Goal: Task Accomplishment & Management: Use online tool/utility

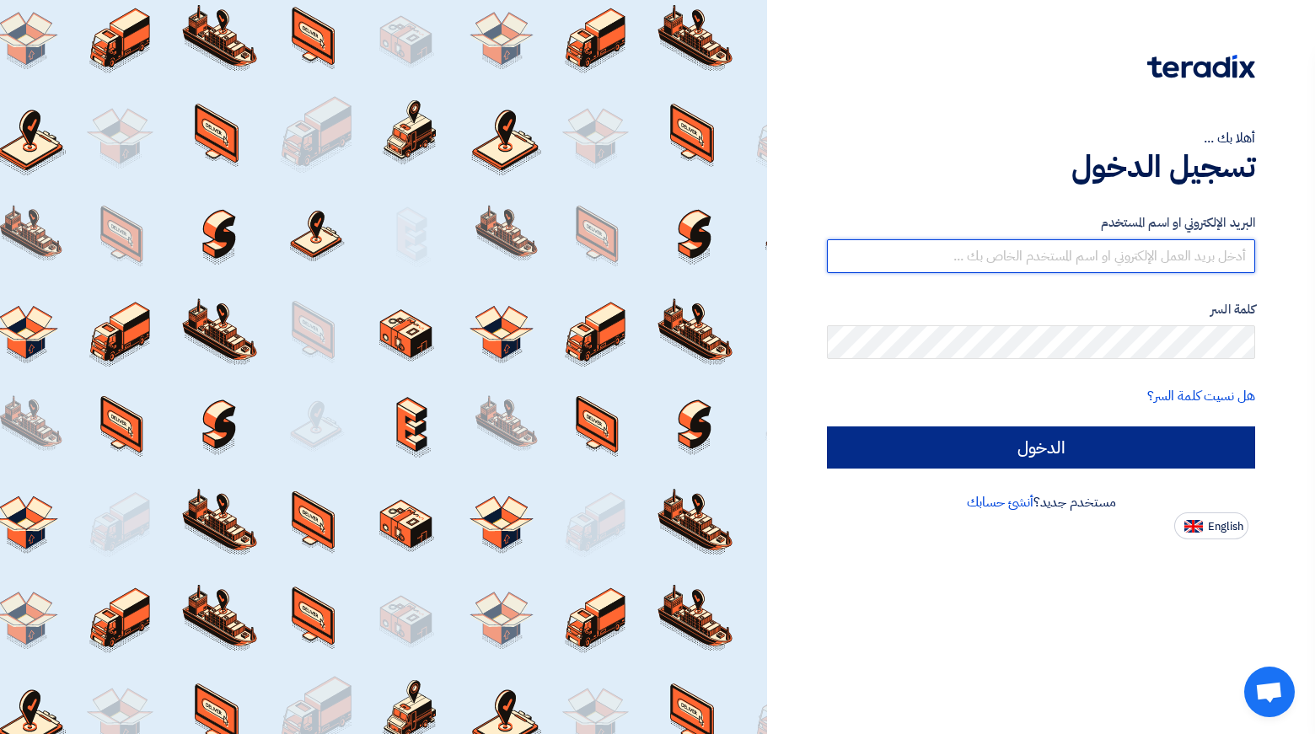
type input "[EMAIL_ADDRESS][PERSON_NAME][DOMAIN_NAME]"
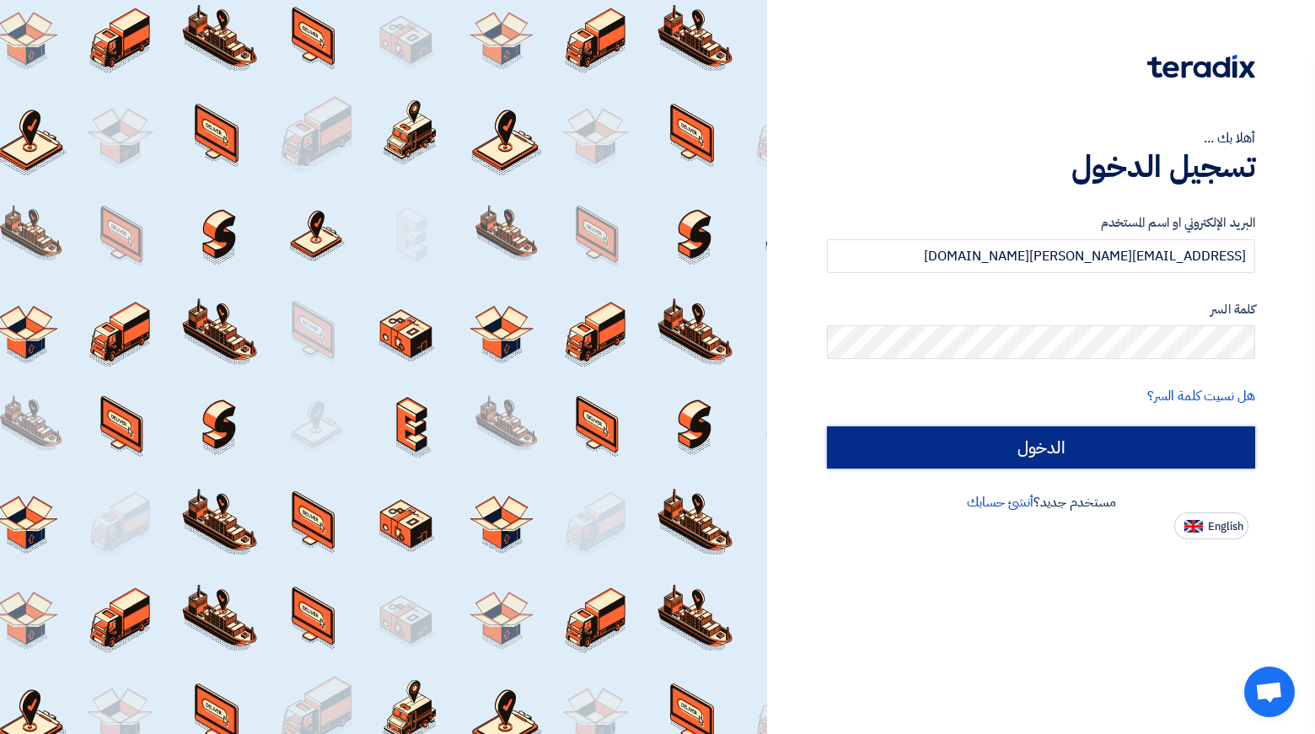
click at [1131, 465] on input "الدخول" at bounding box center [1041, 448] width 428 height 42
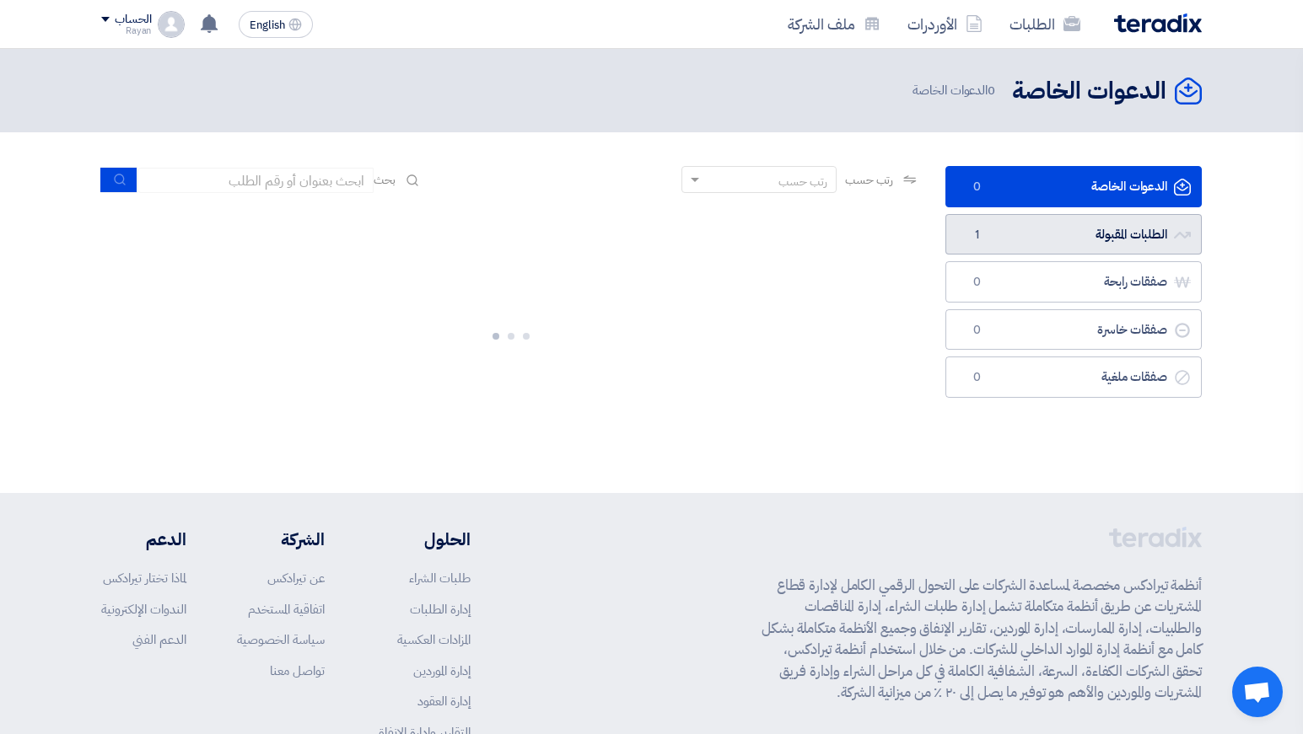
click at [1066, 247] on link "الطلبات المقبولة الطلبات المقبولة 1" at bounding box center [1073, 234] width 256 height 41
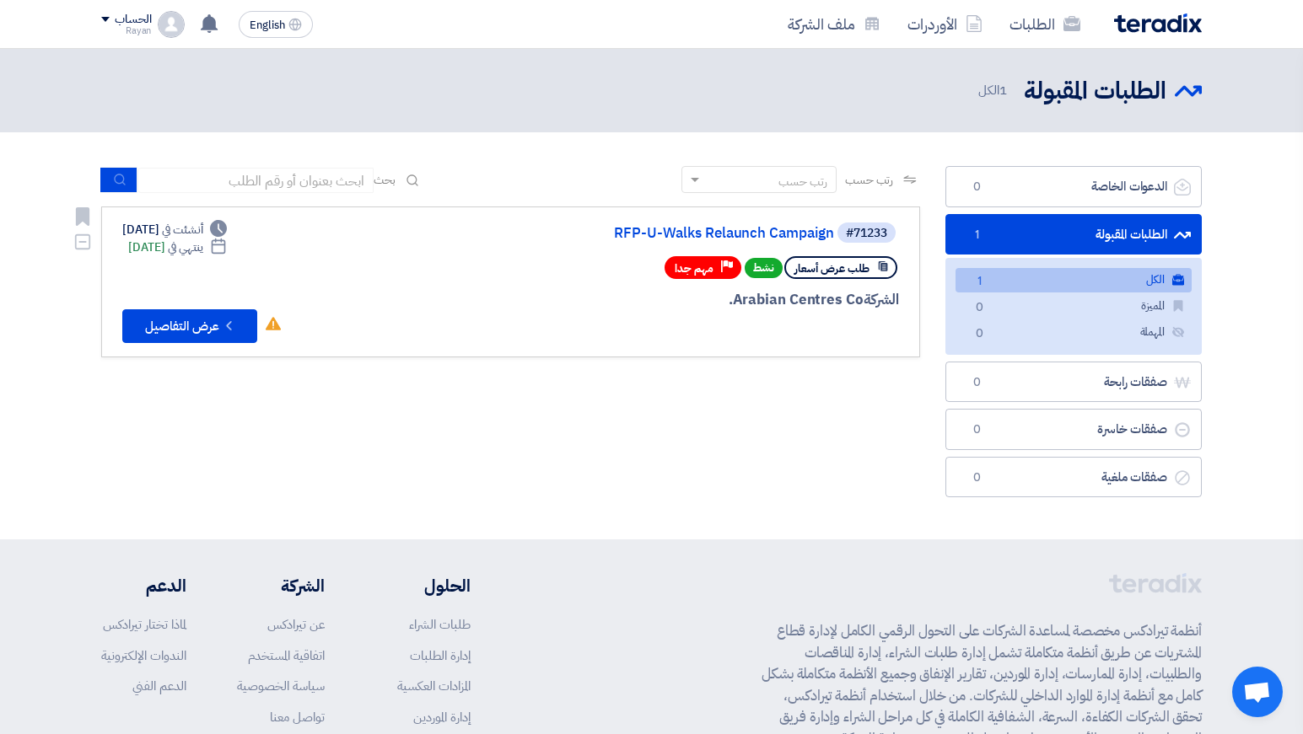
drag, startPoint x: 851, startPoint y: 282, endPoint x: 834, endPoint y: 321, distance: 42.3
click at [834, 321] on div "#71233 RFP-U-Walks Relaunch Campaign طلب عرض أسعار نشط Priority مهم جدا [GEOGRA…" at bounding box center [696, 282] width 406 height 122
click at [771, 362] on div "رتب حسب رتب حسب بحث مجال الطلب مسؤول المشتريات نوع الطلب" at bounding box center [511, 336] width 844 height 340
click at [201, 313] on button "Check details عرض التفاصيل" at bounding box center [189, 326] width 135 height 34
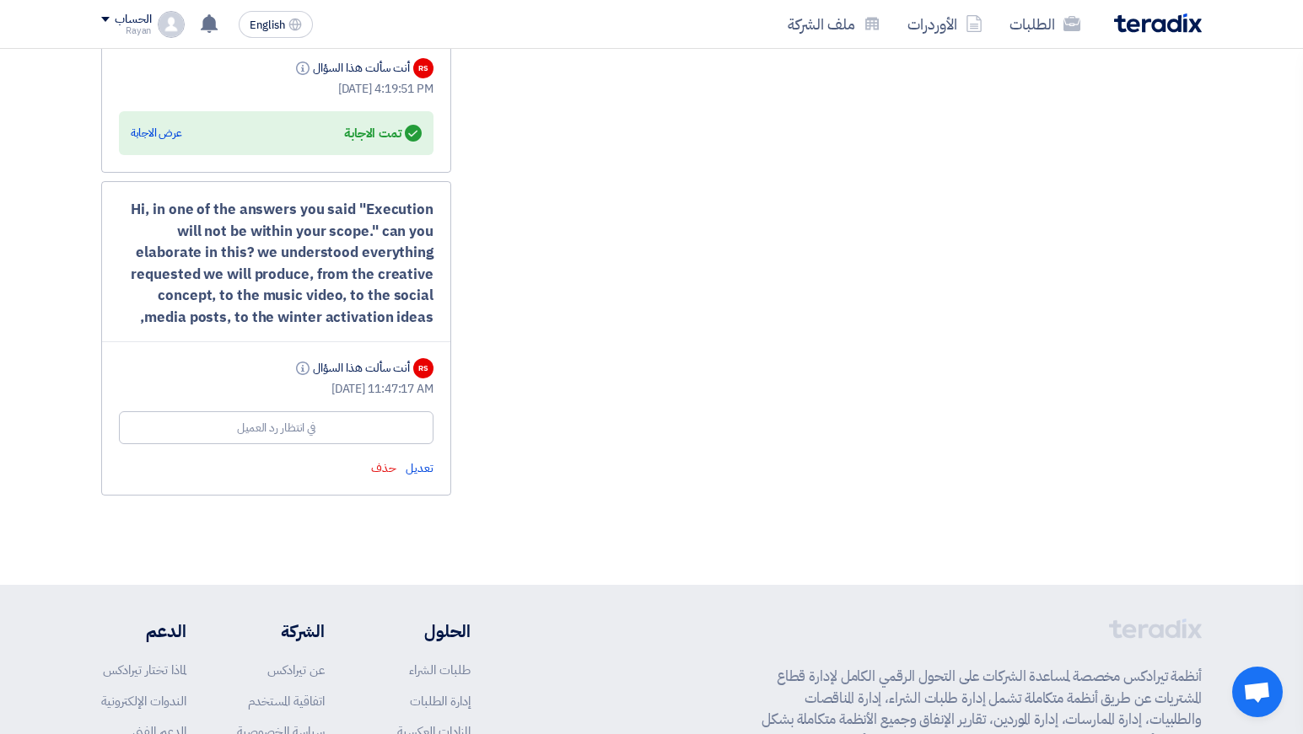
scroll to position [3303, 0]
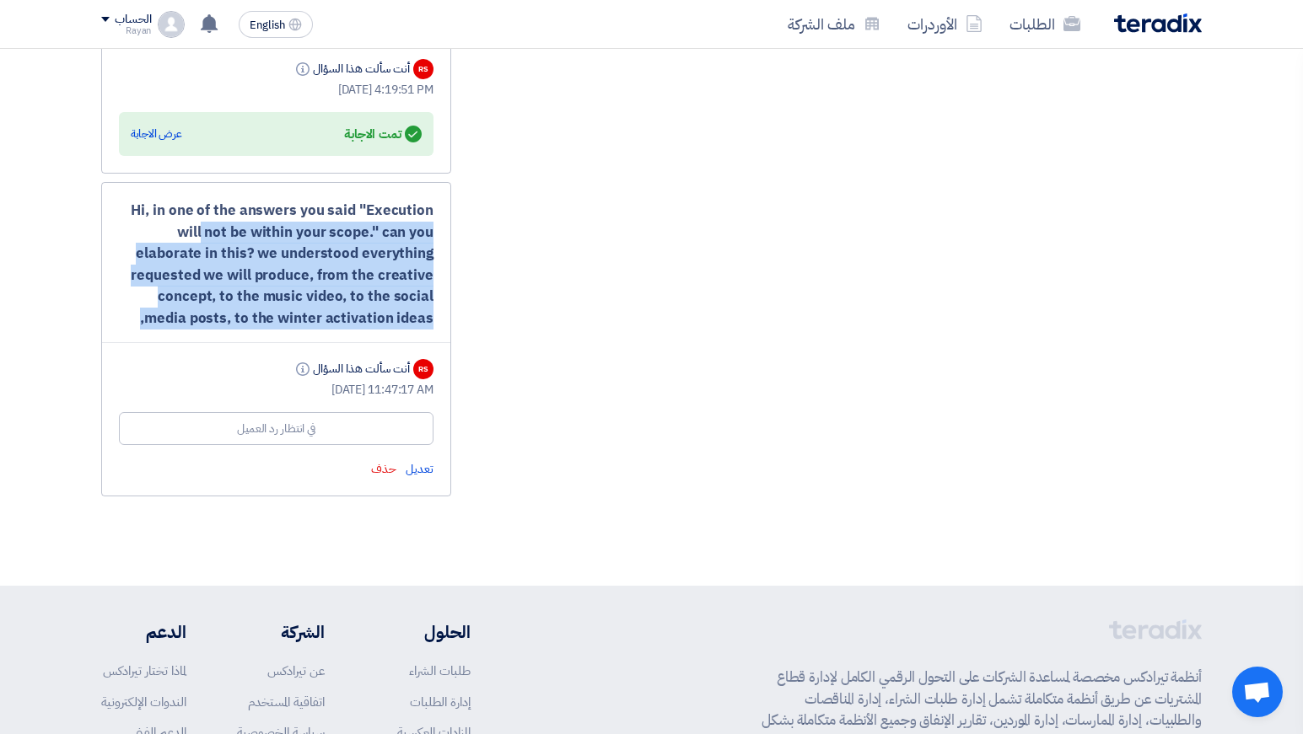
drag, startPoint x: 171, startPoint y: 231, endPoint x: 438, endPoint y: 352, distance: 292.4
click at [438, 352] on div "Hi, in one of the answers you said "Execution will not be within your scope." c…" at bounding box center [276, 339] width 350 height 314
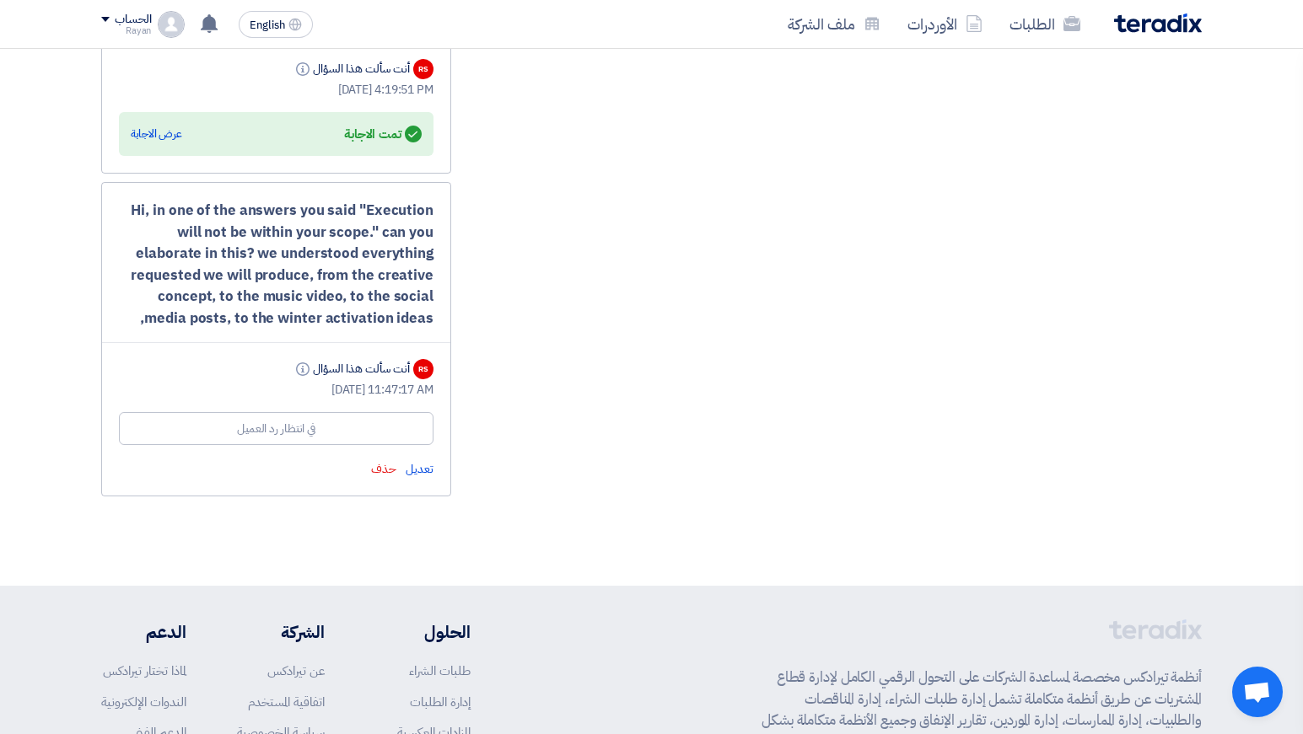
click at [438, 352] on div "Hi, in one of the answers you said "Execution will not be within your scope." c…" at bounding box center [276, 339] width 350 height 314
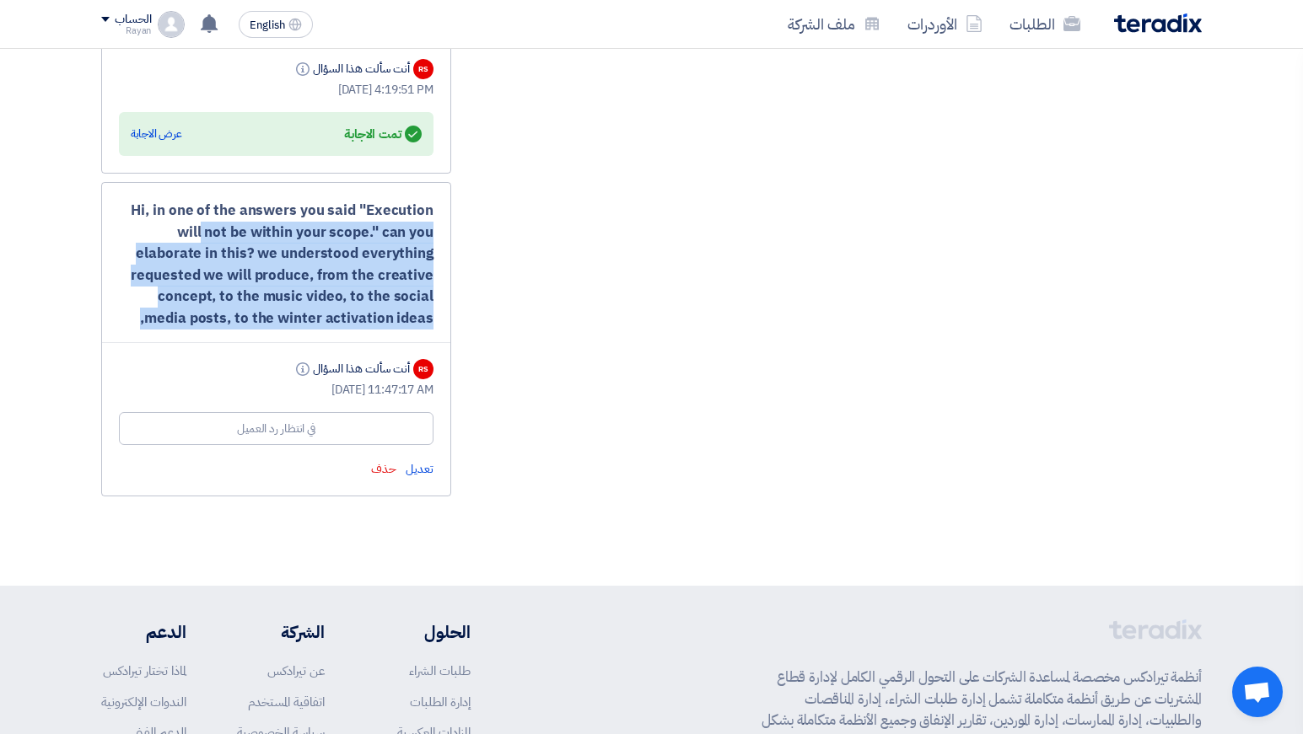
drag, startPoint x: 437, startPoint y: 350, endPoint x: 129, endPoint y: 222, distance: 333.3
click at [129, 222] on div "Hi, in one of the answers you said "Execution will not be within your scope." c…" at bounding box center [276, 339] width 350 height 314
click at [129, 222] on div "Hi, in one of the answers you said "Execution will not be within your scope." c…" at bounding box center [276, 264] width 314 height 129
drag, startPoint x: 136, startPoint y: 229, endPoint x: 435, endPoint y: 344, distance: 320.5
click at [435, 344] on div "Hi, in one of the answers you said "Execution will not be within your scope." c…" at bounding box center [276, 339] width 350 height 314
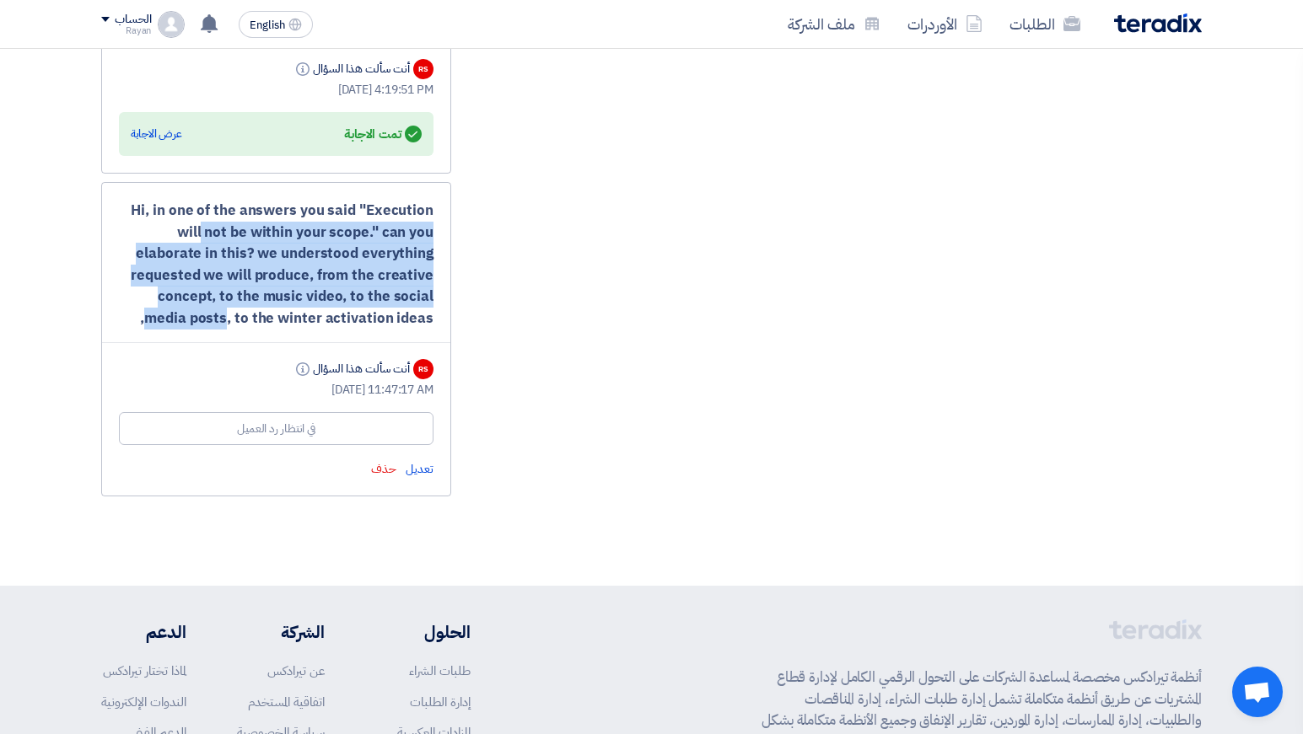
click at [435, 344] on div "Hi, in one of the answers you said "Execution will not be within your scope." c…" at bounding box center [276, 339] width 350 height 314
drag, startPoint x: 435, startPoint y: 344, endPoint x: 143, endPoint y: 221, distance: 316.6
click at [143, 221] on div "Hi, in one of the answers you said "Execution will not be within your scope." c…" at bounding box center [276, 339] width 350 height 314
click at [143, 221] on div "Hi, in one of the answers you said "Execution will not be within your scope." c…" at bounding box center [276, 264] width 314 height 129
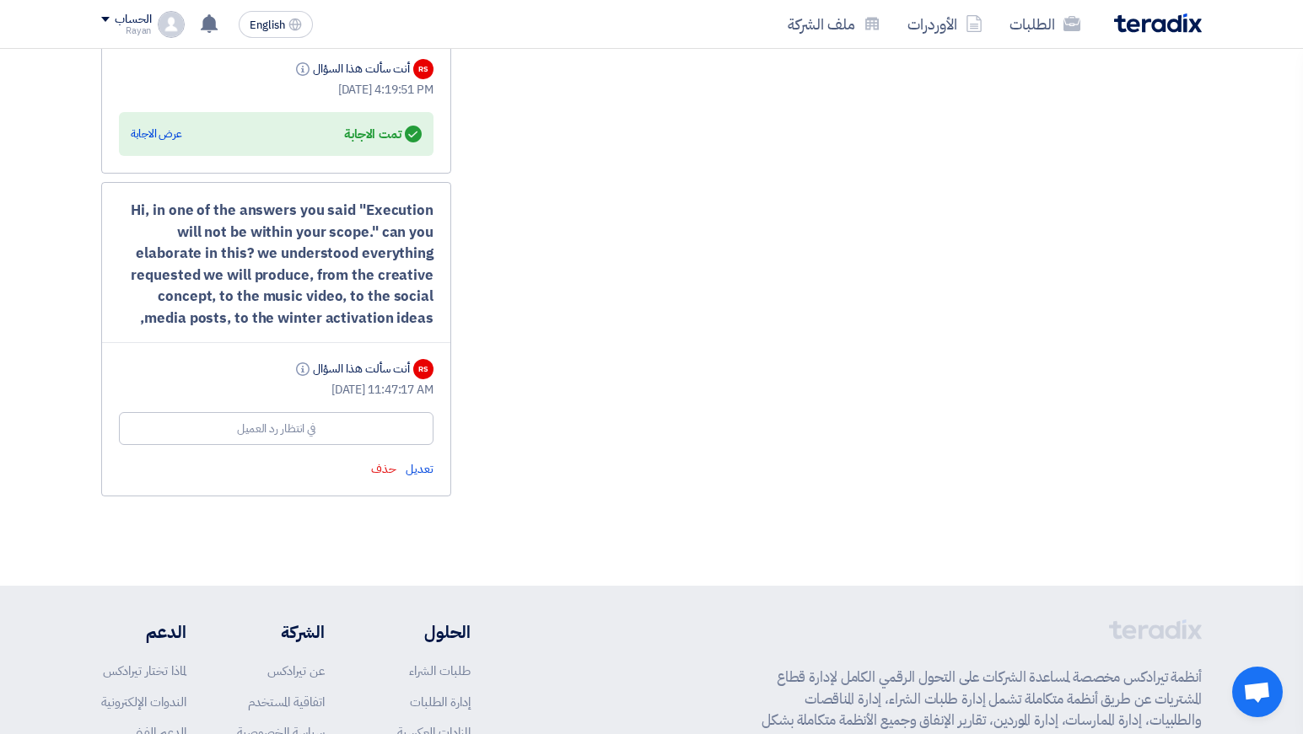
drag, startPoint x: 134, startPoint y: 228, endPoint x: 406, endPoint y: 332, distance: 291.4
click at [406, 329] on div "Hi, in one of the answers you said "Execution will not be within your scope." c…" at bounding box center [276, 264] width 314 height 129
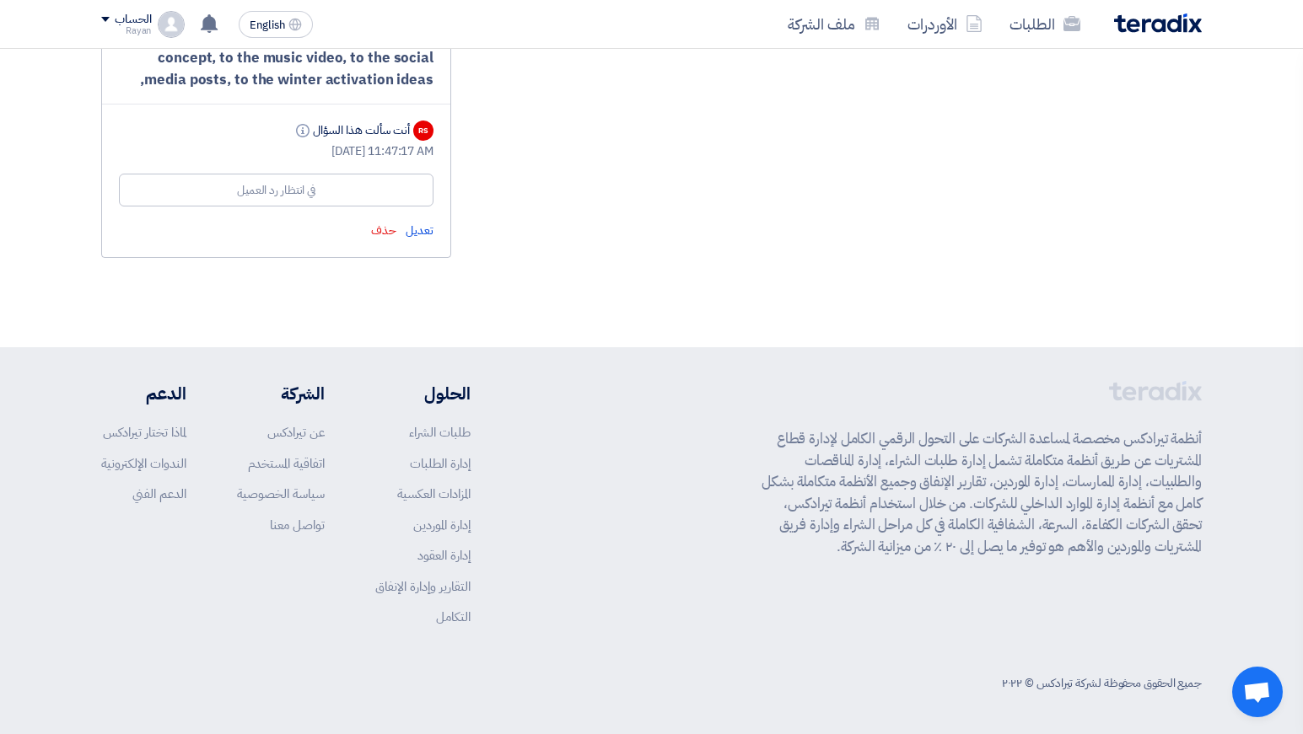
scroll to position [3177, 0]
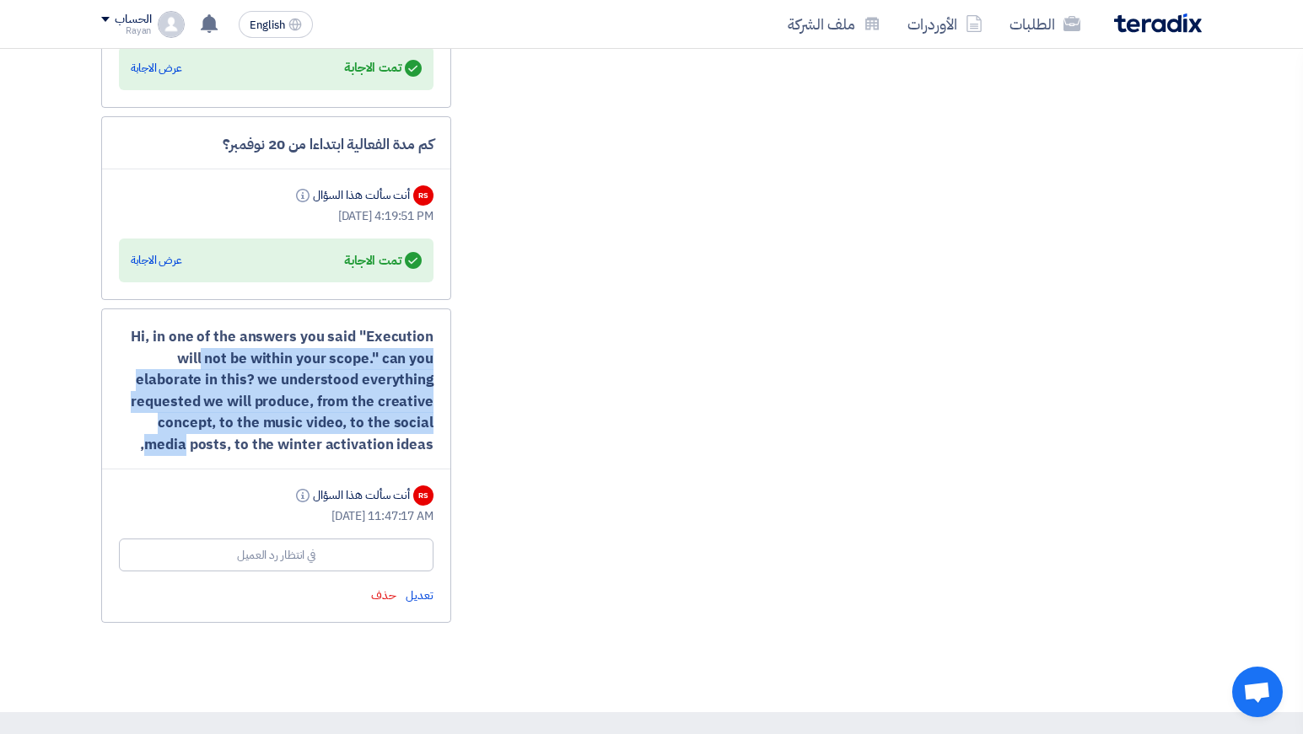
drag, startPoint x: 132, startPoint y: 349, endPoint x: 393, endPoint y: 448, distance: 278.6
click at [393, 448] on div "Hi, in one of the answers you said "Execution will not be within your scope." c…" at bounding box center [276, 390] width 314 height 129
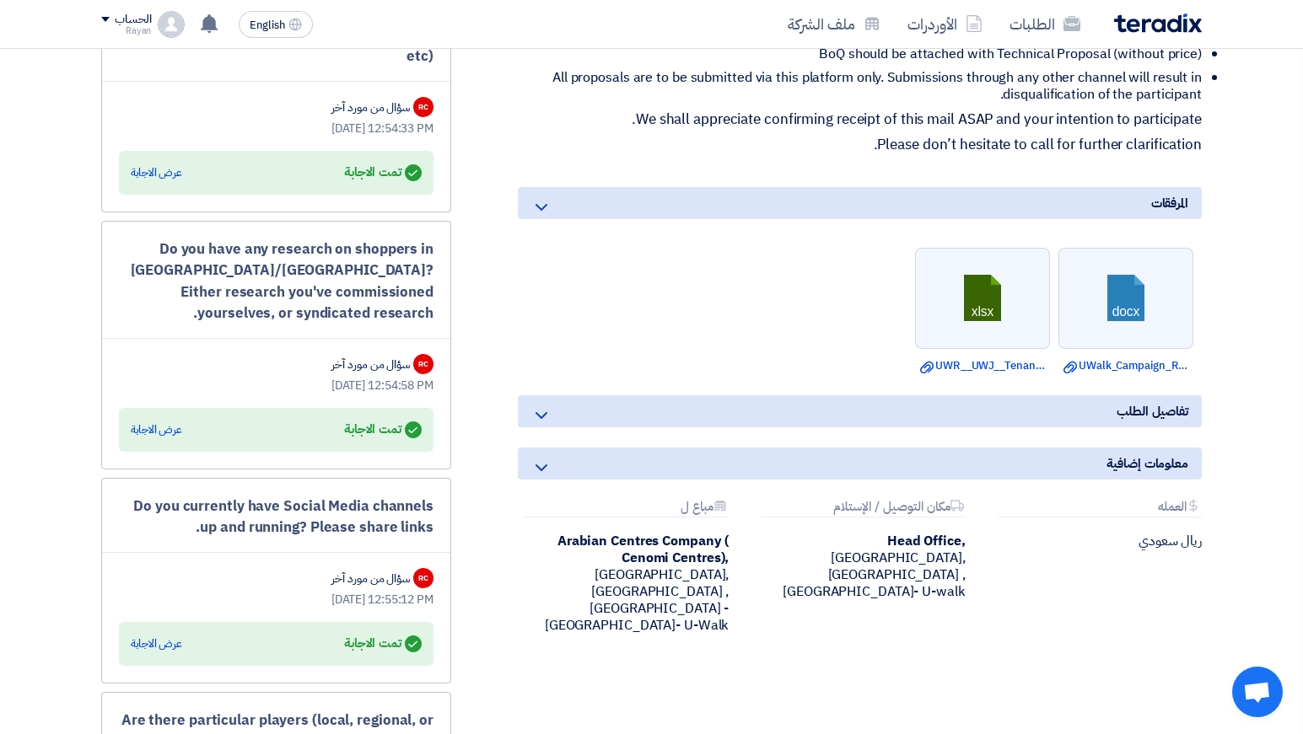
scroll to position [0, 0]
